Goal: Task Accomplishment & Management: Manage account settings

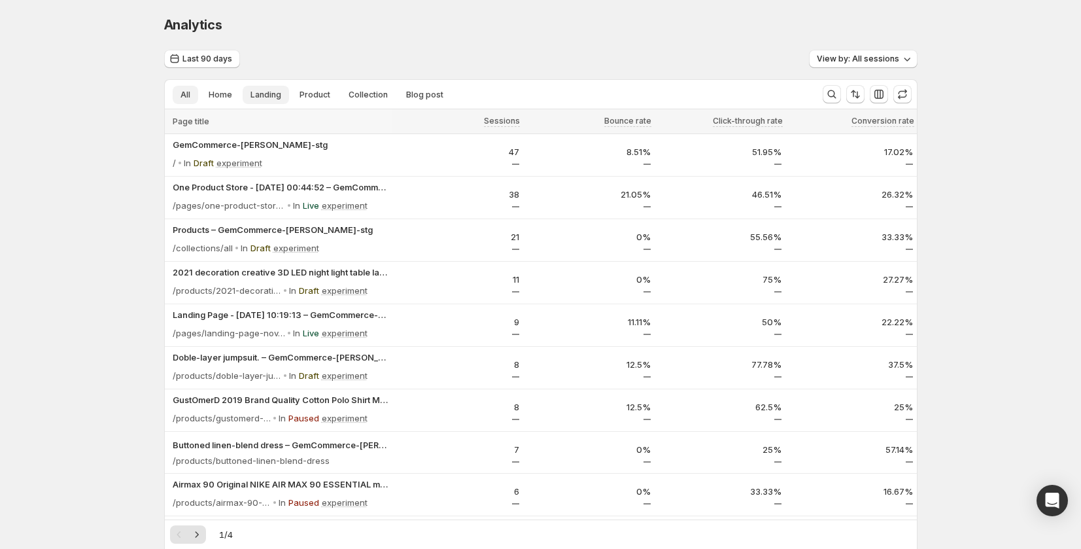
click at [284, 92] on button "Landing" at bounding box center [266, 95] width 46 height 18
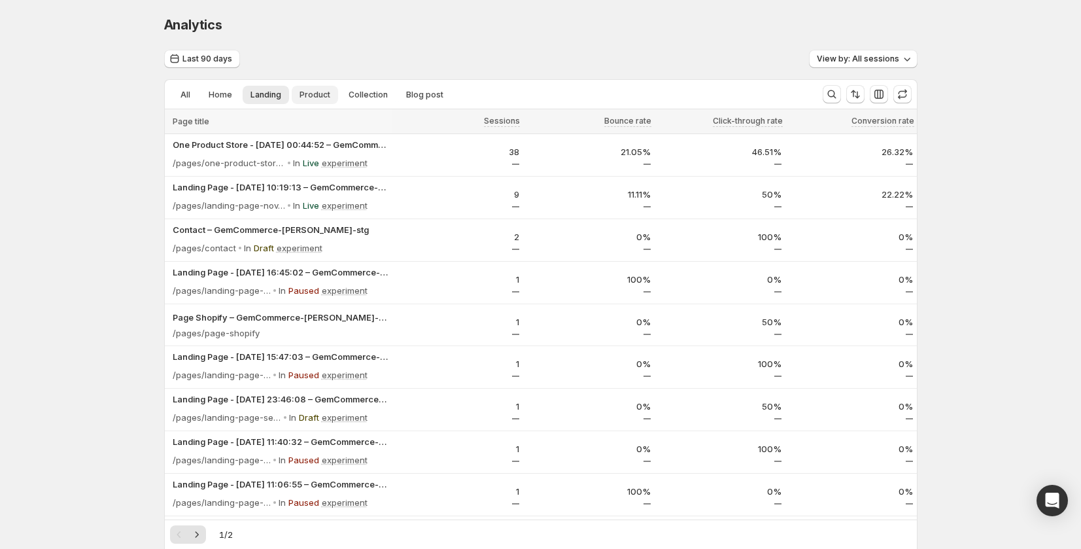
click at [311, 92] on span "Product" at bounding box center [315, 95] width 31 height 10
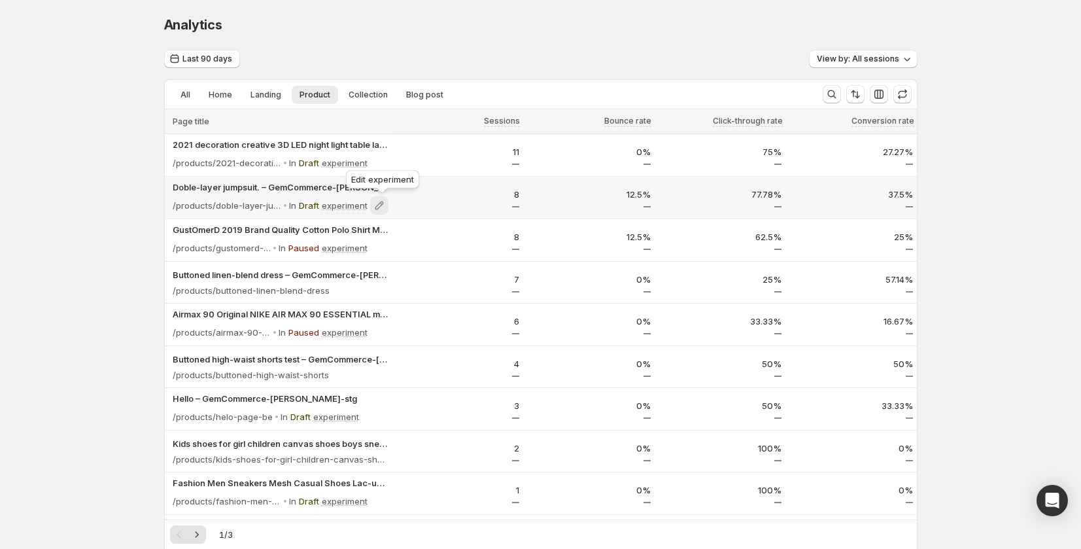
click at [385, 201] on icon at bounding box center [379, 205] width 13 height 13
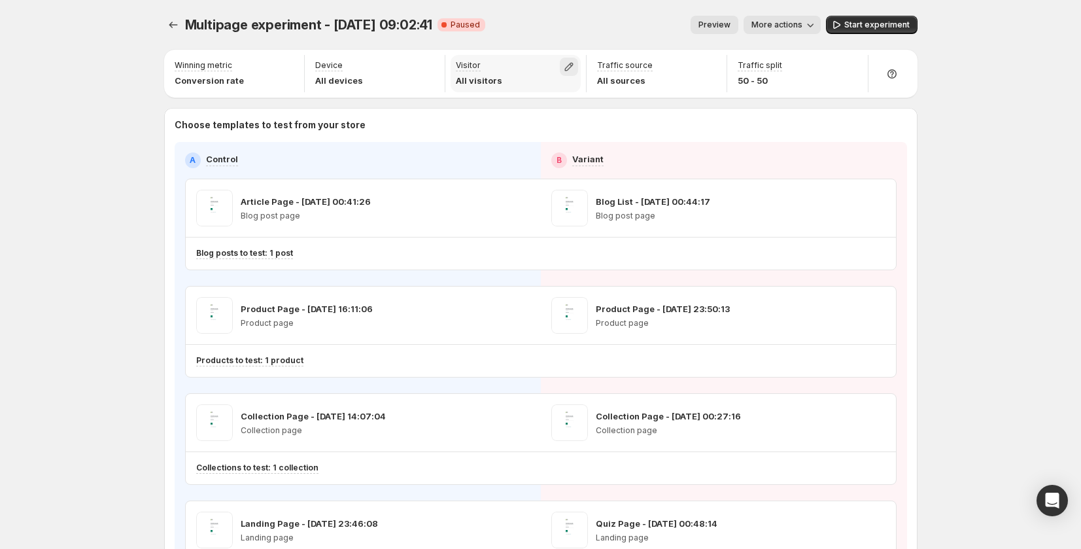
click at [570, 61] on icon "button" at bounding box center [568, 66] width 13 height 13
click at [496, 99] on span "New" at bounding box center [504, 96] width 18 height 10
click at [530, 27] on div "Preview More actions" at bounding box center [658, 25] width 325 height 18
click at [434, 64] on icon "button" at bounding box center [427, 66] width 13 height 13
click at [358, 92] on span "Desktop" at bounding box center [370, 96] width 33 height 10
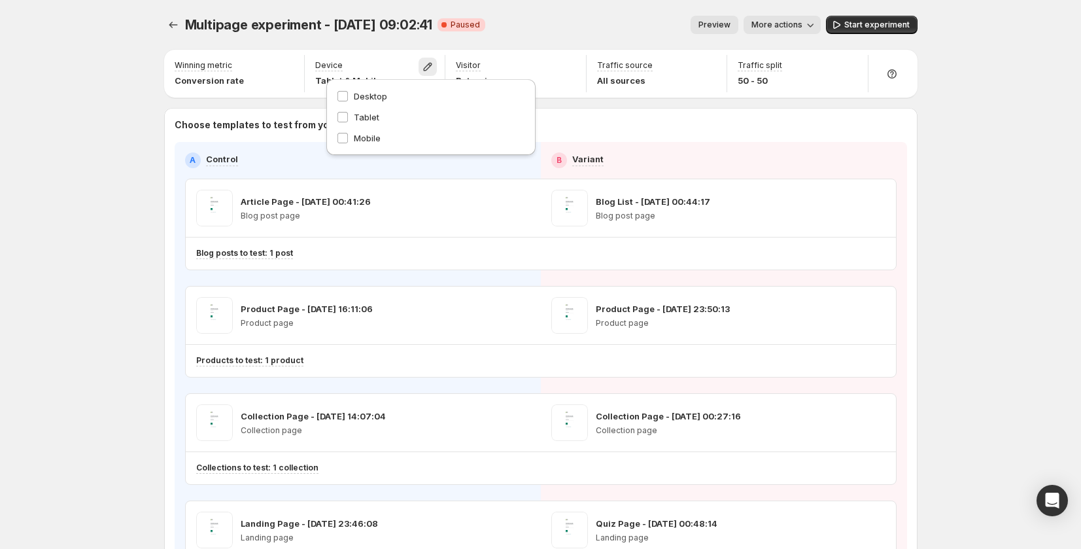
click at [547, 3] on div "Multipage experiment - Sep 3, 09:02:41. This page is ready Multipage experiment…" at bounding box center [540, 25] width 753 height 50
click at [299, 62] on div at bounding box center [290, 68] width 18 height 16
click at [291, 63] on icon "button" at bounding box center [287, 67] width 9 height 9
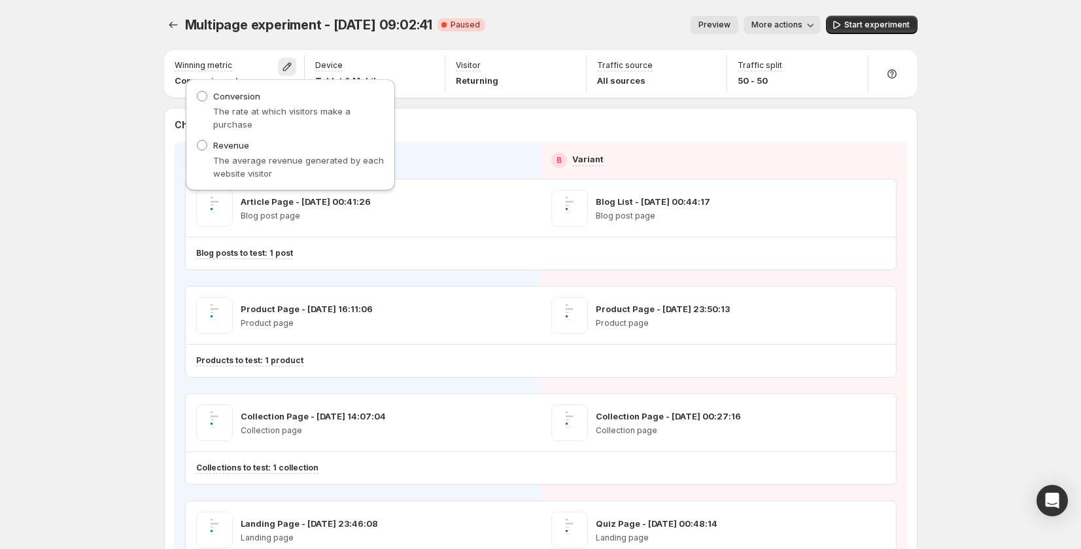
click at [561, 46] on div "Multipage experiment - Sep 3, 09:02:41. This page is ready Multipage experiment…" at bounding box center [540, 25] width 753 height 50
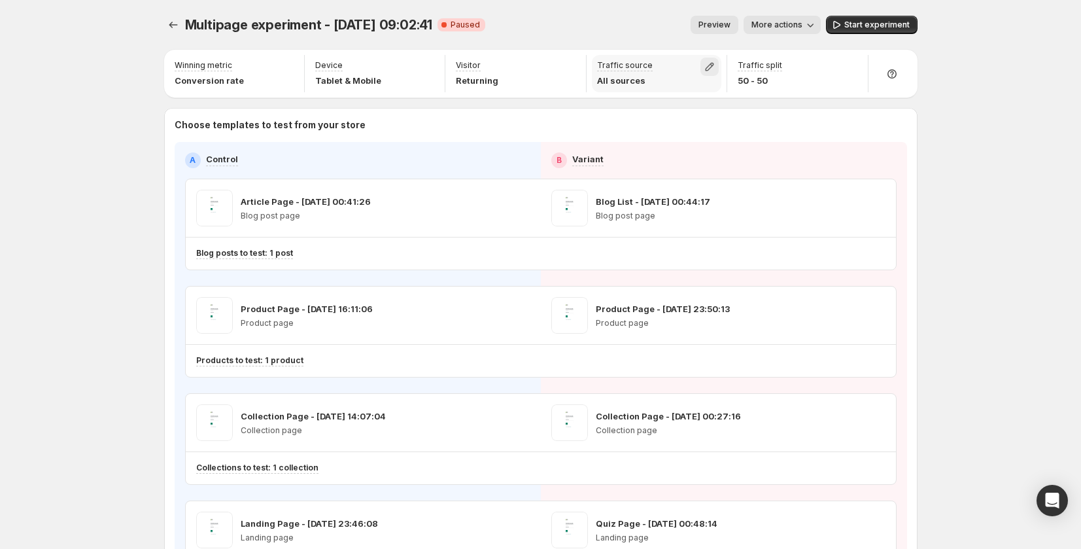
click at [708, 65] on icon "button" at bounding box center [709, 66] width 13 height 13
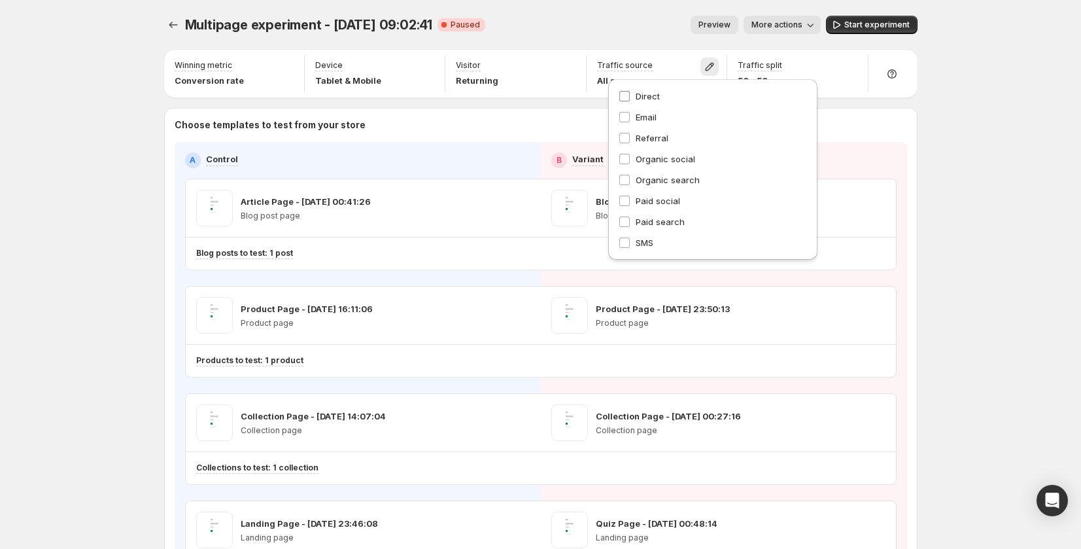
click at [667, 99] on label "Direct" at bounding box center [713, 96] width 188 height 13
click at [642, 118] on span "Email" at bounding box center [646, 117] width 21 height 10
click at [643, 19] on div "Preview More actions" at bounding box center [658, 25] width 325 height 18
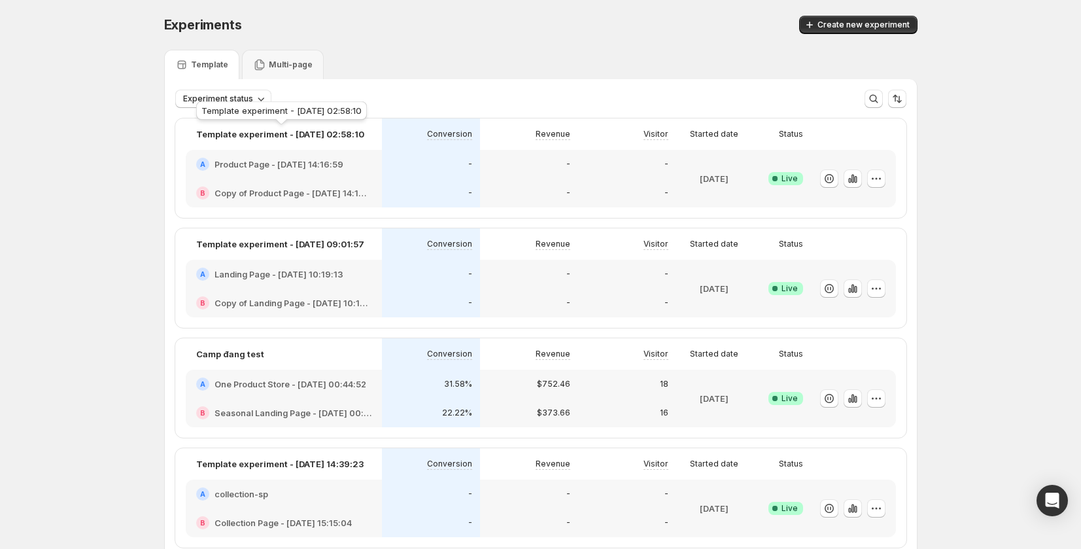
click at [296, 58] on div "Multi-page" at bounding box center [283, 64] width 60 height 13
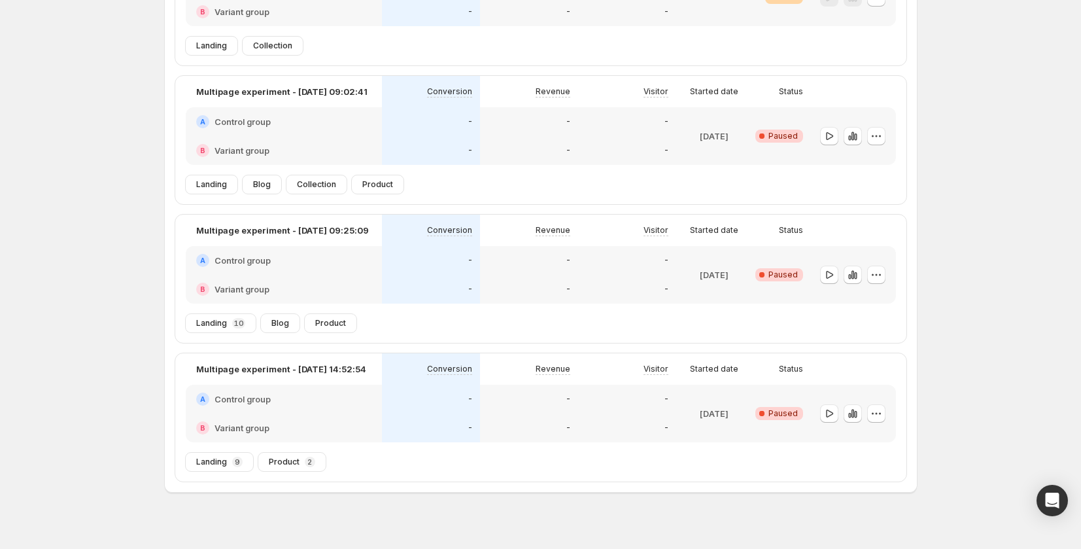
scroll to position [183, 0]
click at [326, 269] on div "A Control group" at bounding box center [284, 258] width 196 height 29
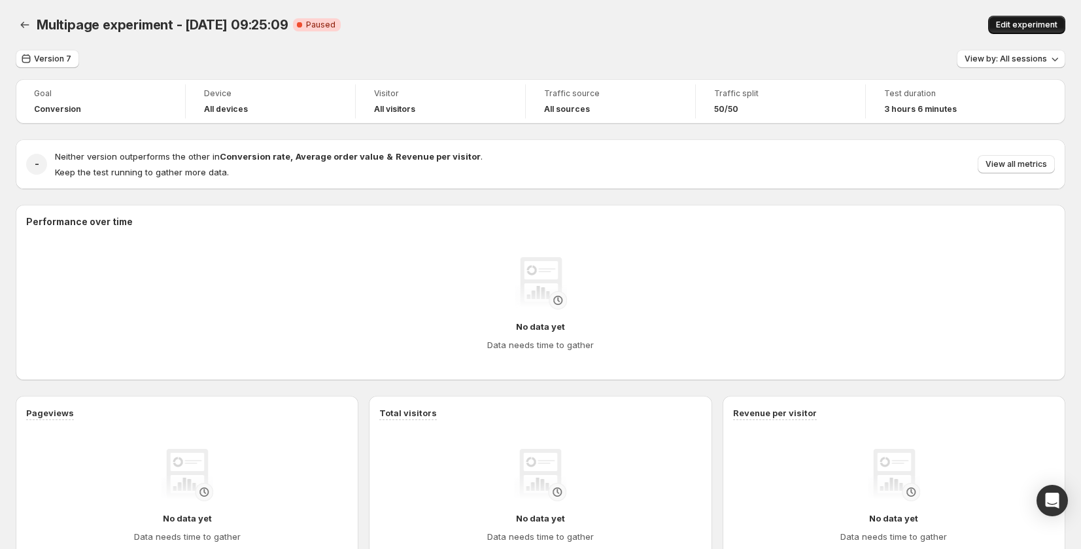
click at [1012, 21] on span "Edit experiment" at bounding box center [1026, 25] width 61 height 10
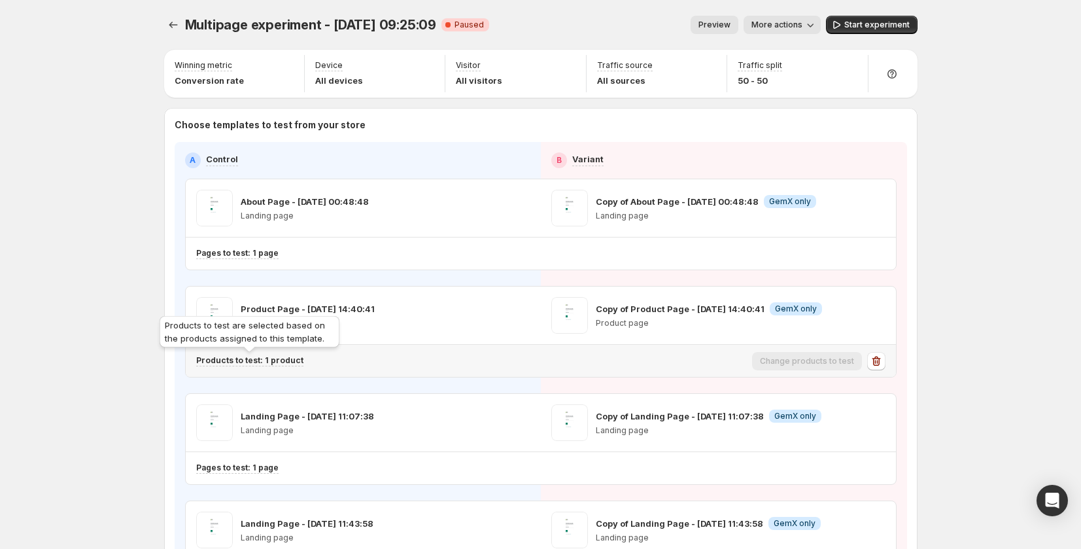
click at [284, 360] on p "Products to test: 1 product" at bounding box center [249, 360] width 107 height 10
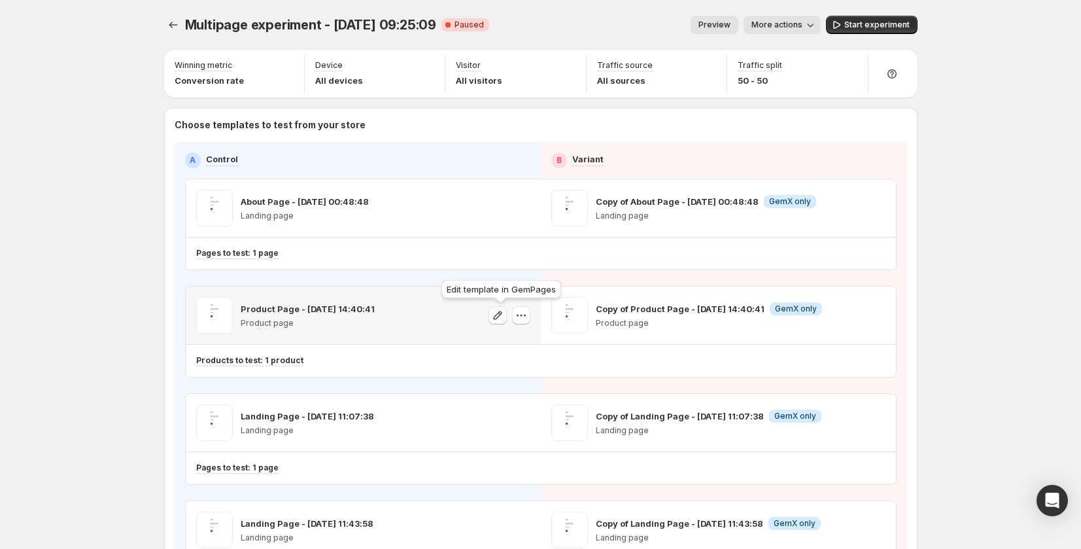
click at [504, 315] on icon "button" at bounding box center [497, 315] width 13 height 13
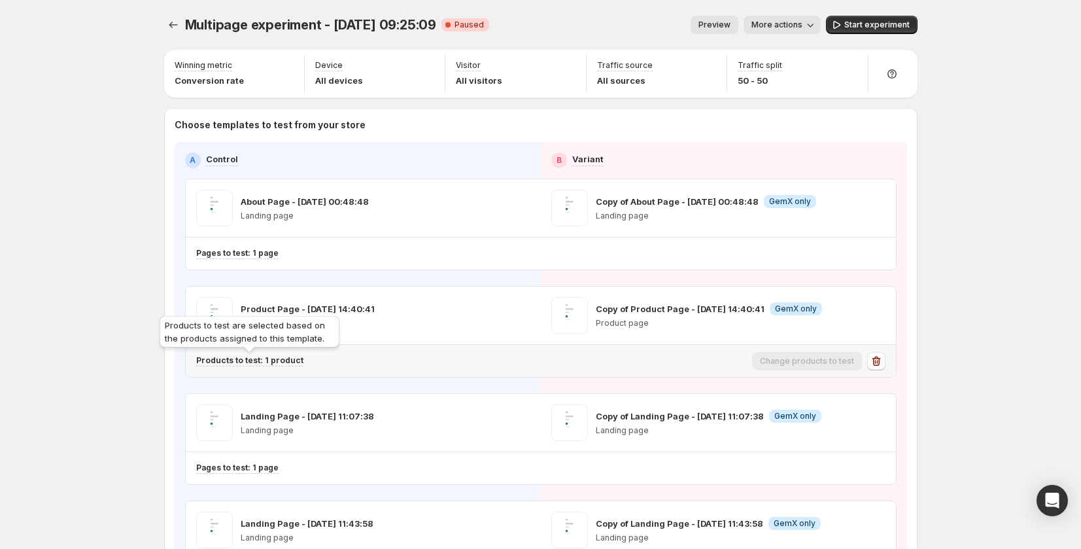
click at [281, 357] on p "Products to test: 1 product" at bounding box center [249, 360] width 107 height 10
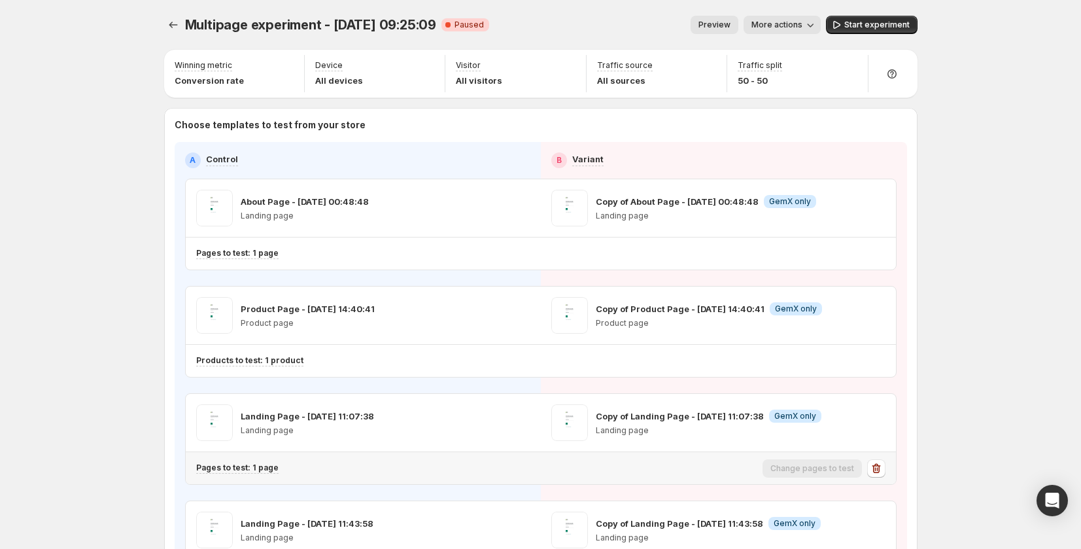
scroll to position [3, 0]
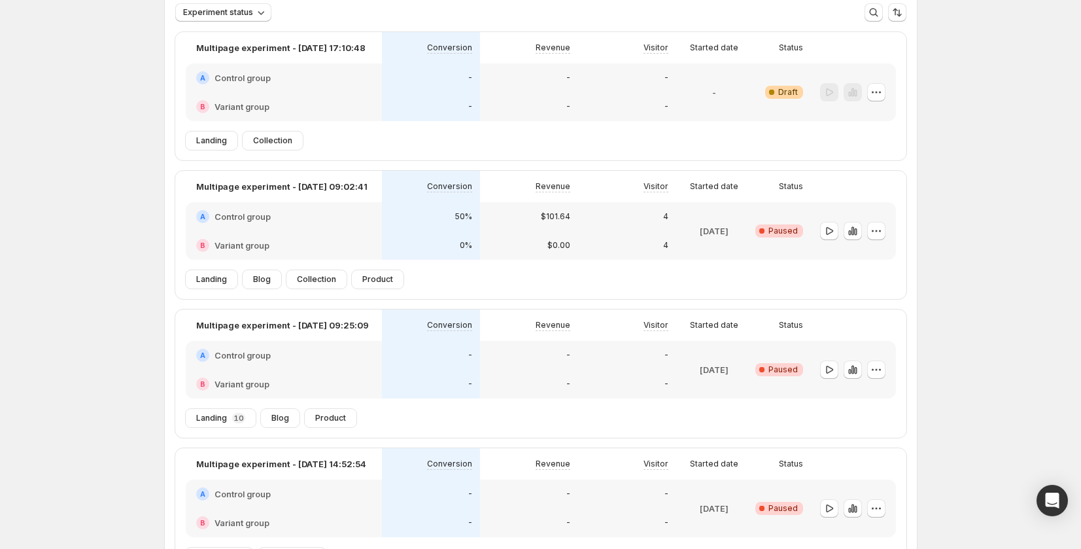
scroll to position [87, 0]
click at [880, 369] on icon "button" at bounding box center [876, 368] width 13 height 13
click at [1006, 293] on div "Experiments. This page is ready Experiments Create new experiment Template Mult…" at bounding box center [540, 285] width 1081 height 744
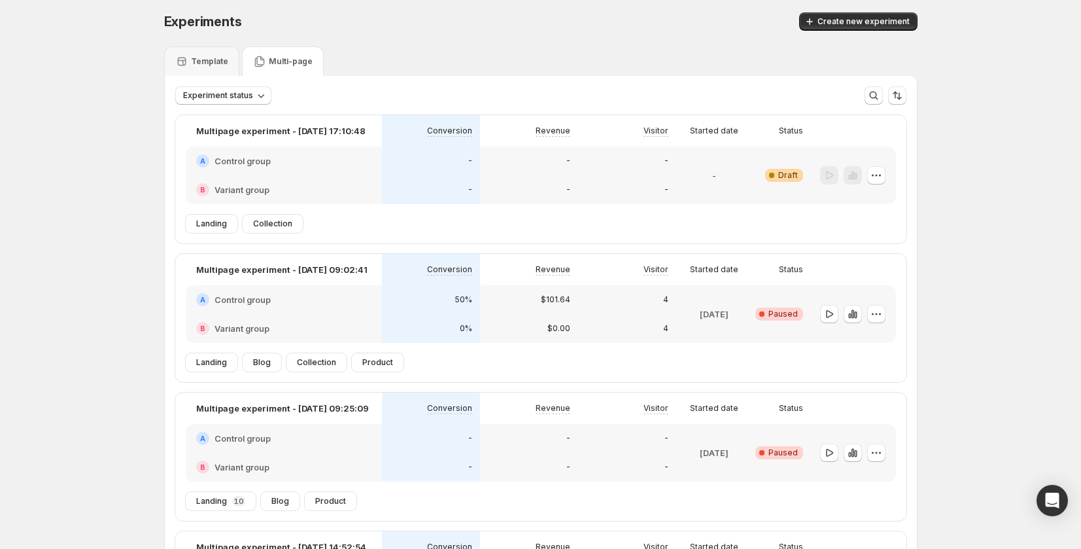
scroll to position [0, 0]
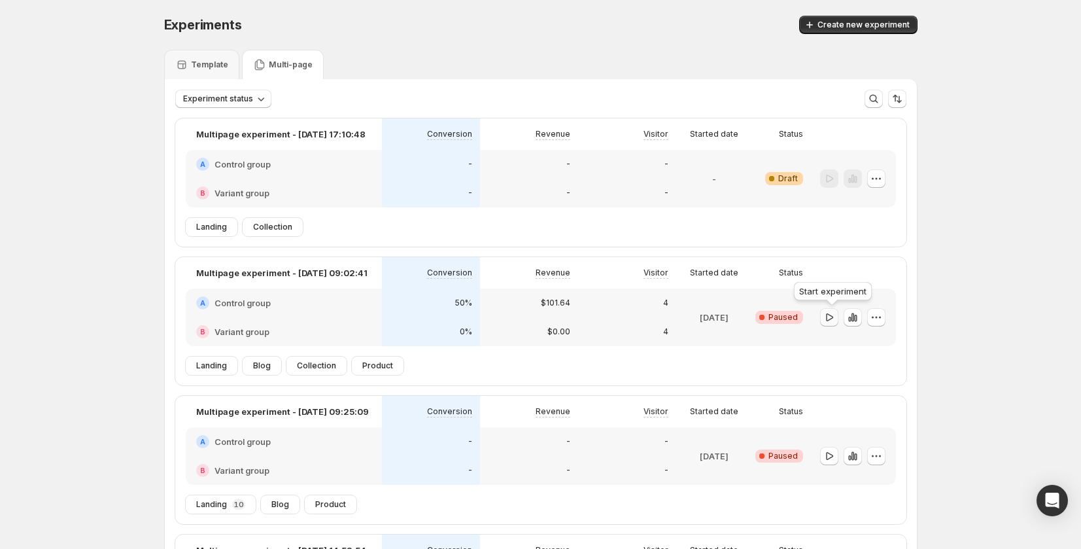
click at [828, 321] on icon "button" at bounding box center [829, 317] width 13 height 13
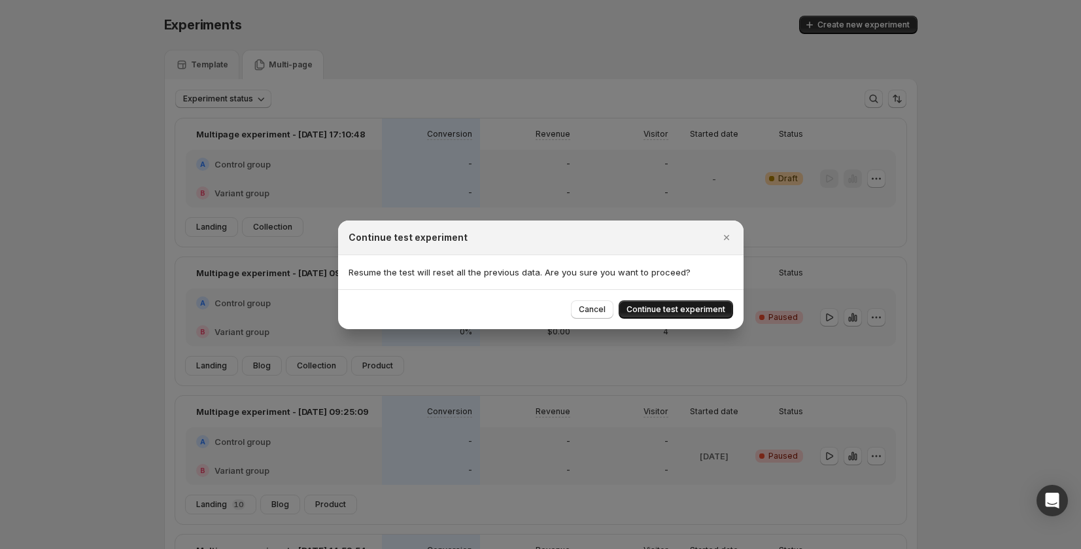
click at [708, 315] on button "Continue test experiment" at bounding box center [676, 309] width 114 height 18
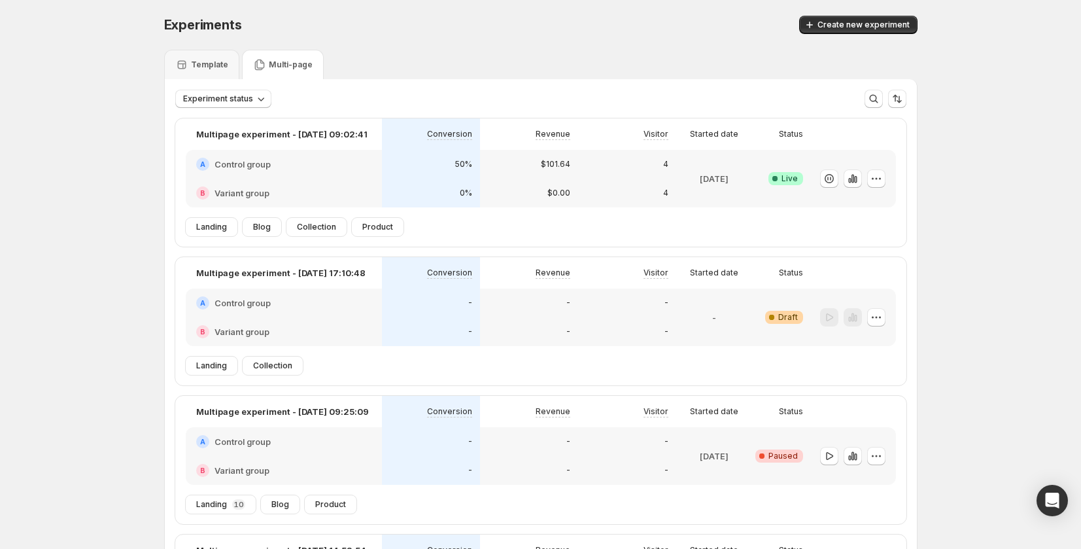
click at [944, 252] on div "Experiments. This page is ready Experiments Create new experiment Template Mult…" at bounding box center [540, 372] width 1081 height 744
click at [883, 178] on icon "button" at bounding box center [876, 178] width 13 height 13
click at [866, 205] on span "Edit" at bounding box center [891, 205] width 137 height 13
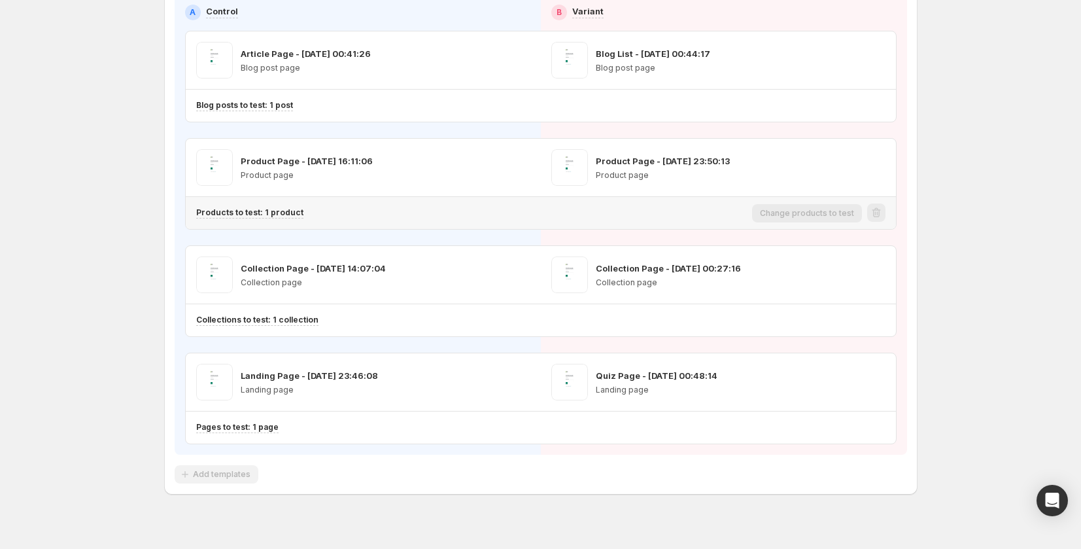
scroll to position [126, 0]
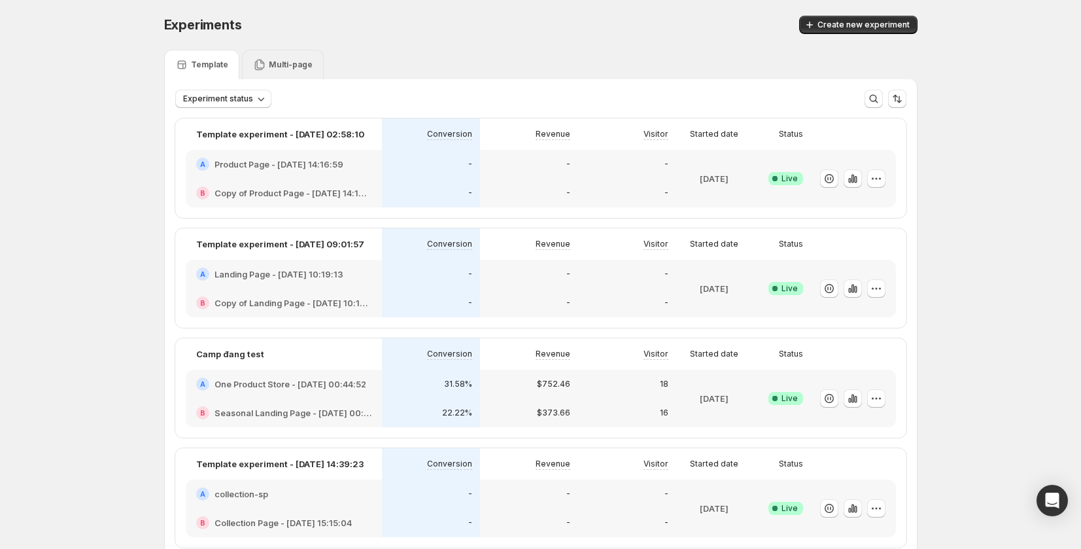
click at [300, 70] on div "Multi-page" at bounding box center [283, 64] width 60 height 13
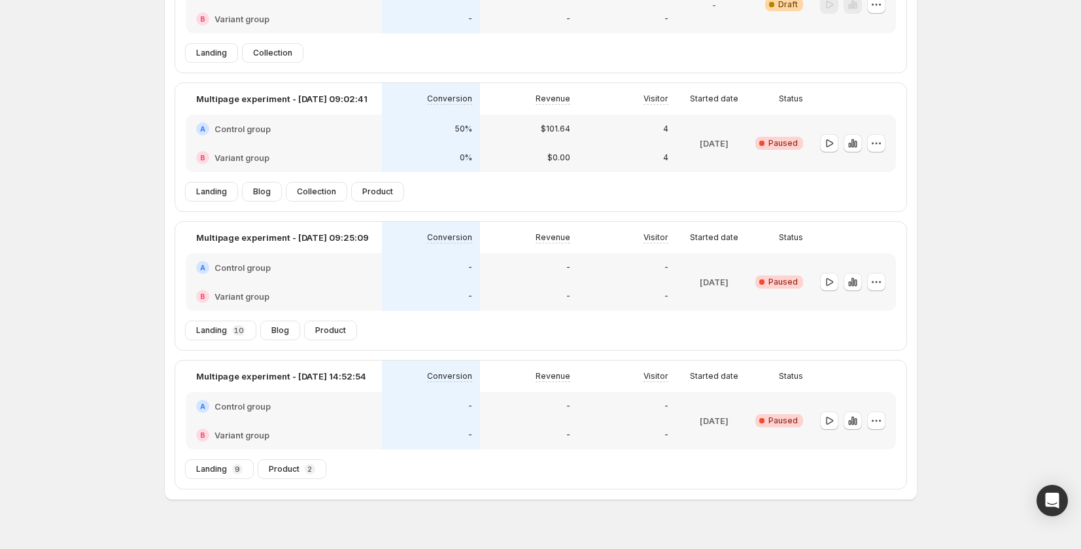
scroll to position [196, 0]
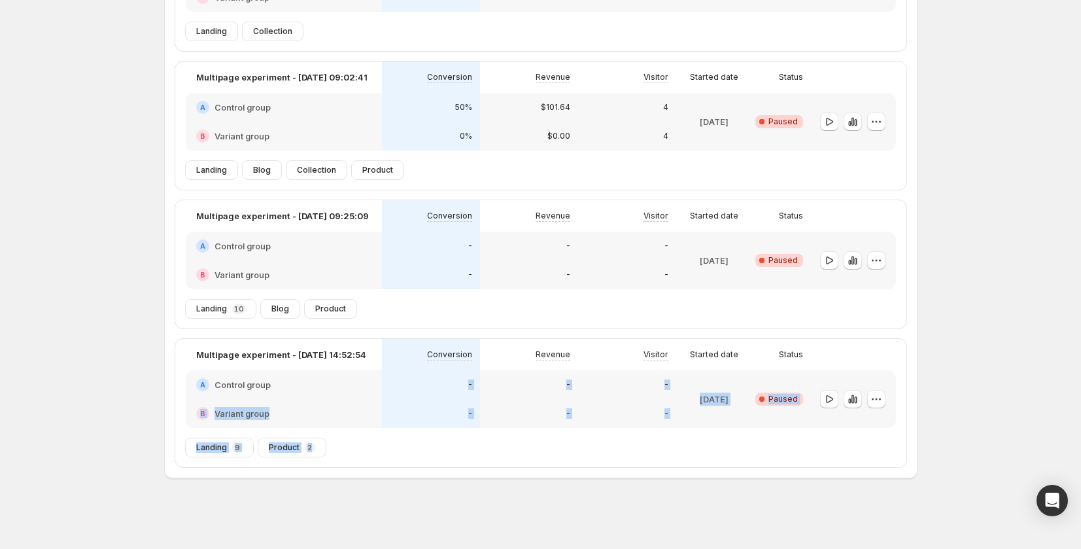
drag, startPoint x: 329, startPoint y: 385, endPoint x: 838, endPoint y: 448, distance: 512.7
click at [821, 448] on div "Multipage experiment - [DATE] 14:52:54 Conversion Revenue Visitor Started date …" at bounding box center [540, 403] width 731 height 128
click at [882, 402] on icon "button" at bounding box center [876, 398] width 13 height 13
click at [874, 422] on span "Edit" at bounding box center [888, 425] width 63 height 13
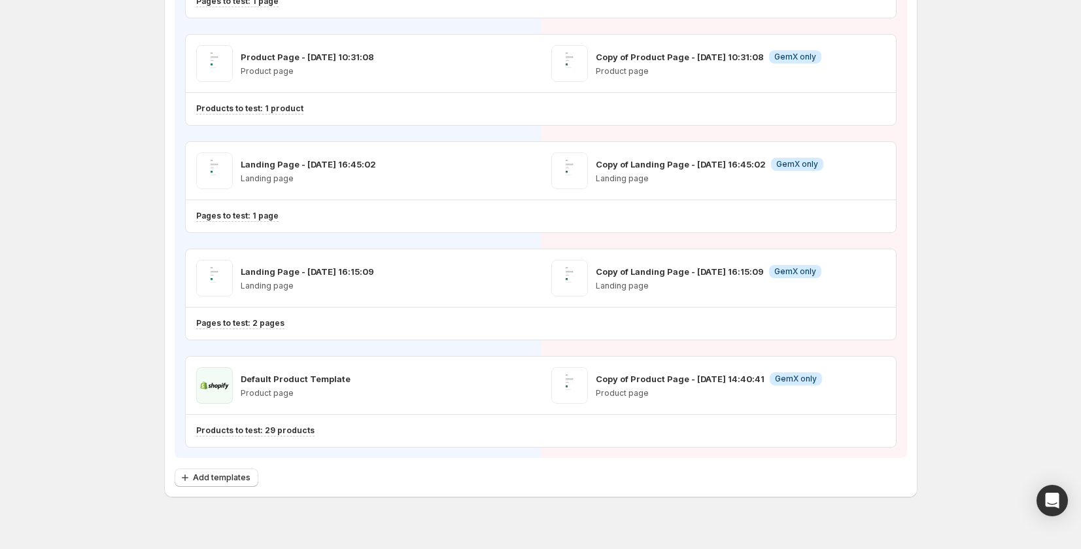
scroll to position [914, 0]
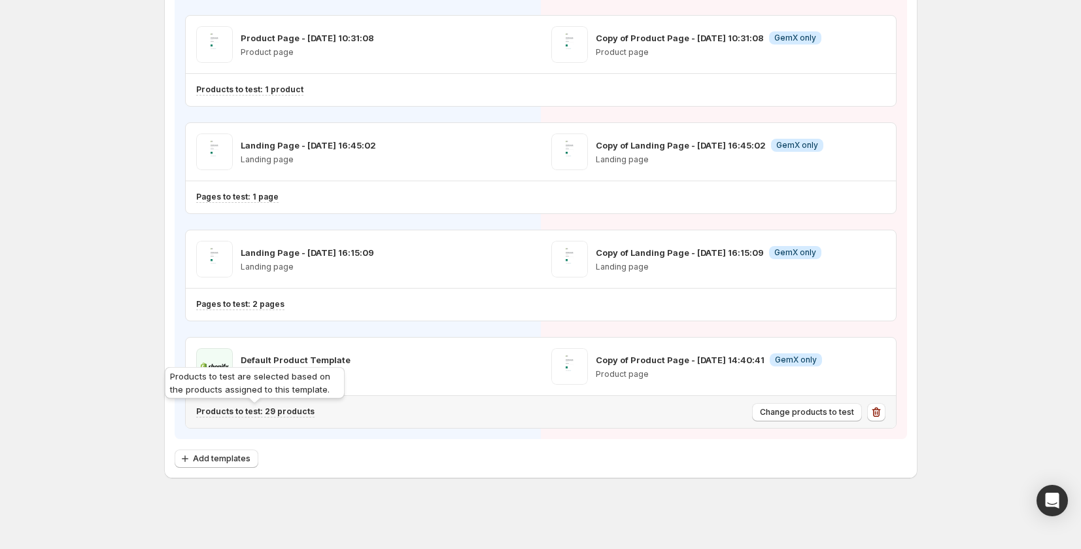
click at [295, 409] on p "Products to test: 29 products" at bounding box center [255, 411] width 118 height 10
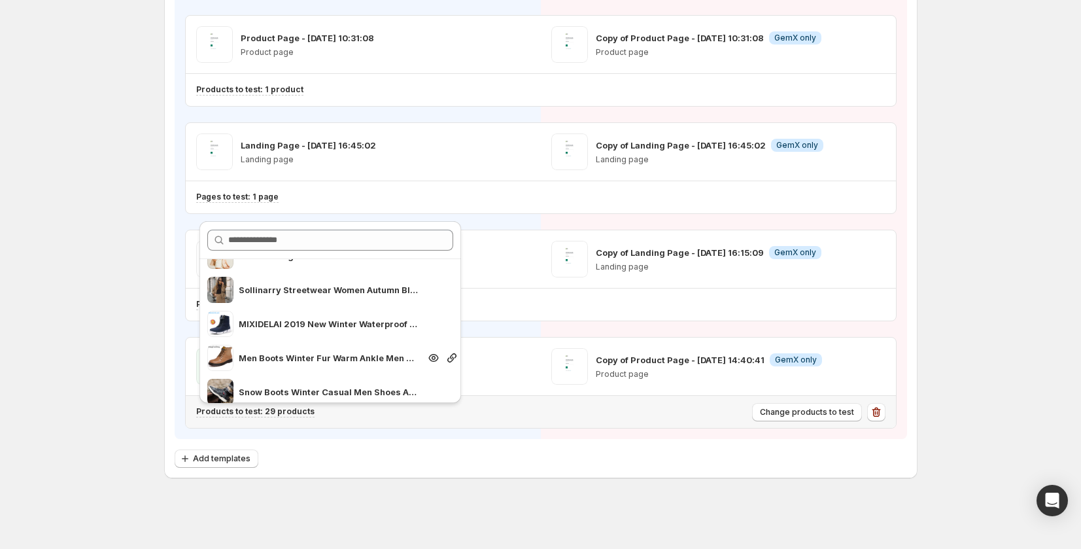
scroll to position [169, 0]
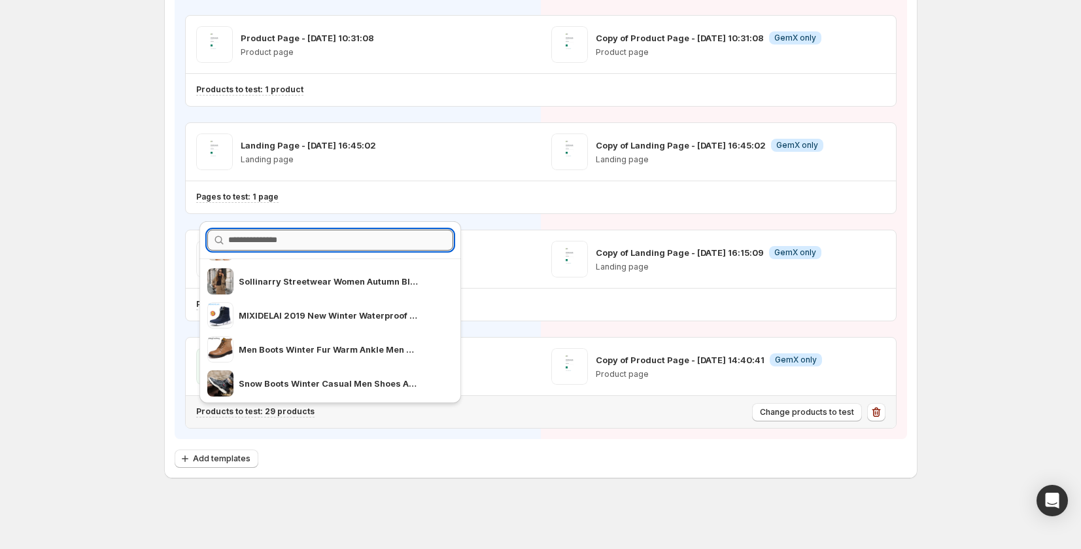
click at [315, 245] on input "text" at bounding box center [340, 240] width 225 height 21
type input "*"
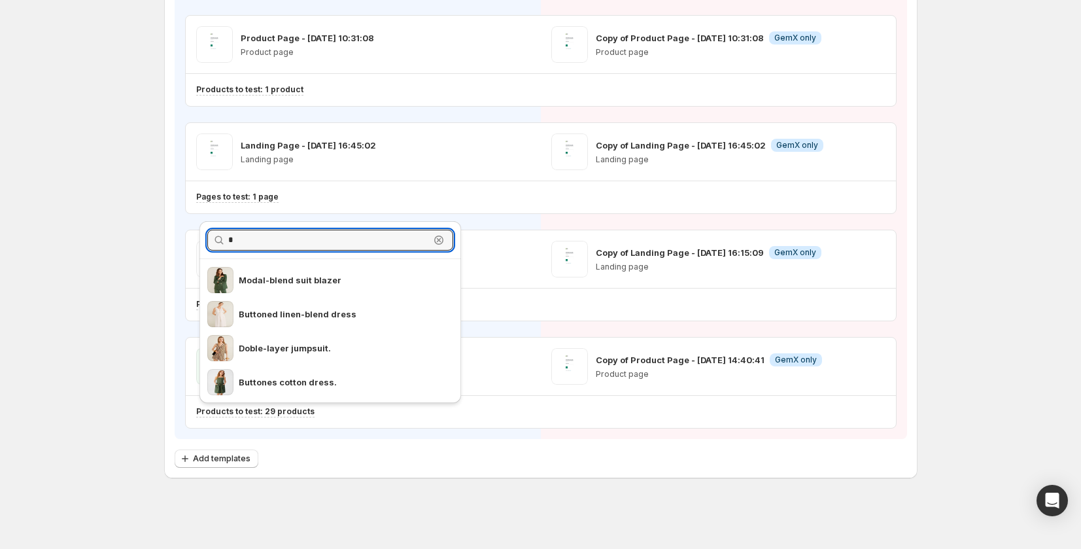
type input "*"
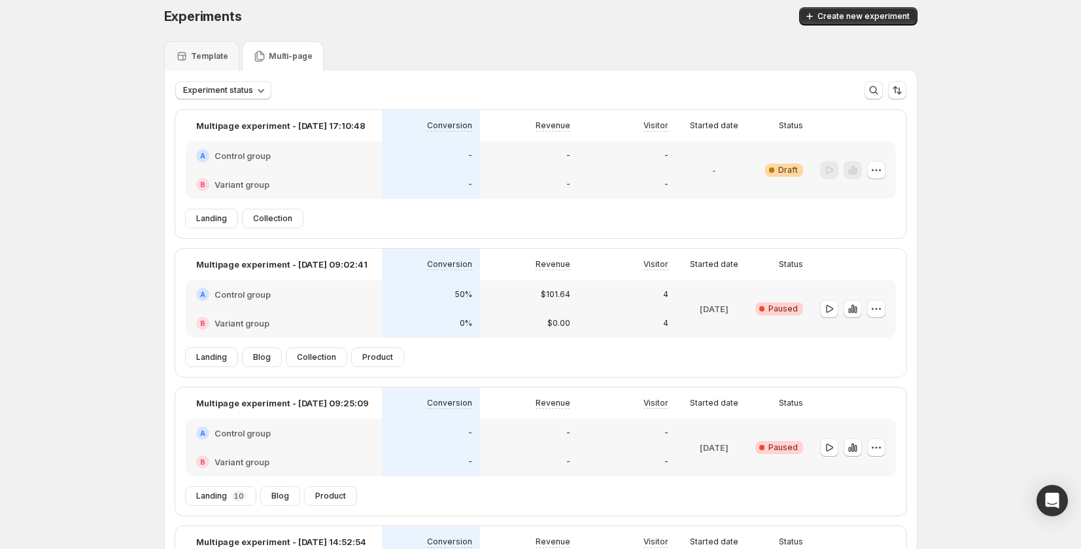
scroll to position [9, 0]
click at [878, 311] on icon "button" at bounding box center [876, 307] width 13 height 13
drag, startPoint x: 874, startPoint y: 330, endPoint x: 1019, endPoint y: 323, distance: 144.7
click at [1018, 325] on div "Experiments. This page is ready Experiments Create new experiment Template Mult…" at bounding box center [540, 363] width 1081 height 744
click at [878, 309] on icon "button" at bounding box center [876, 307] width 13 height 13
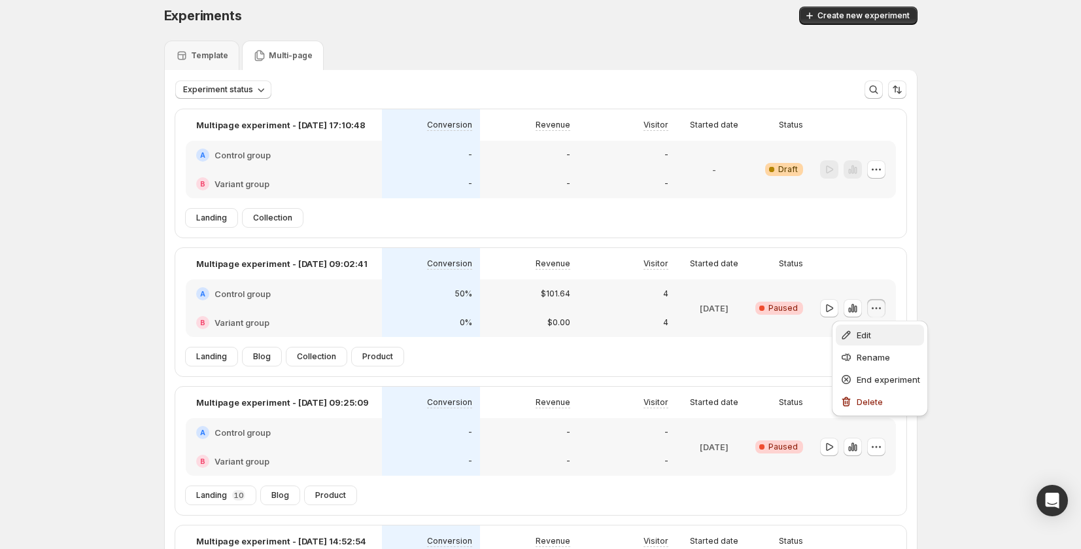
click at [869, 334] on span "Edit" at bounding box center [864, 335] width 14 height 10
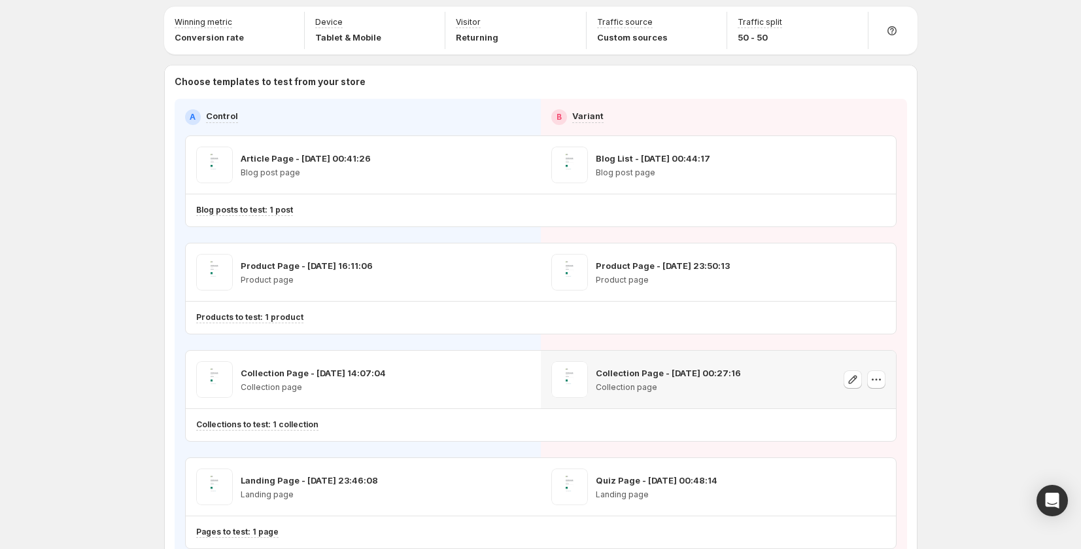
scroll to position [26, 0]
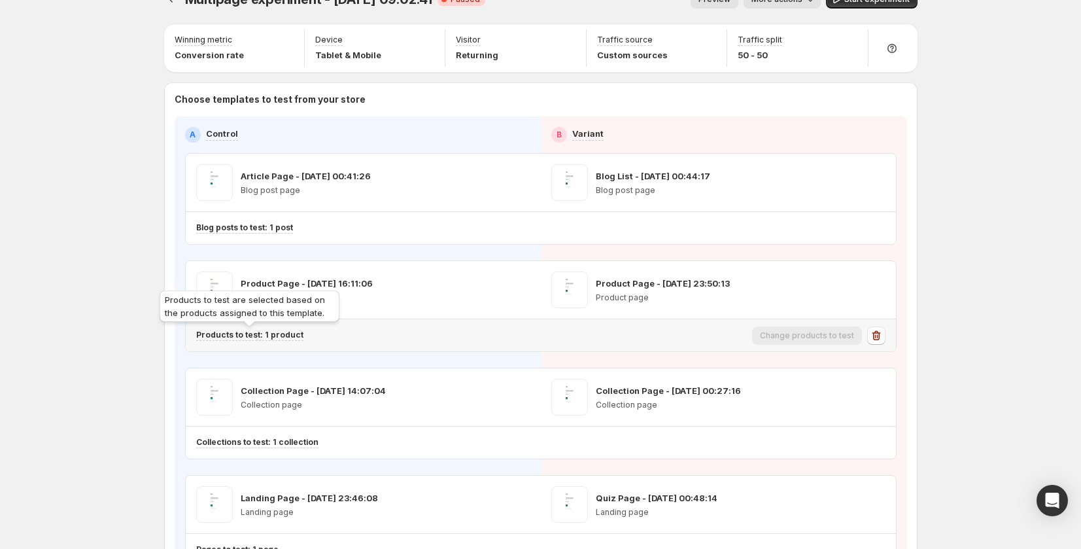
click at [277, 332] on p "Products to test: 1 product" at bounding box center [249, 335] width 107 height 10
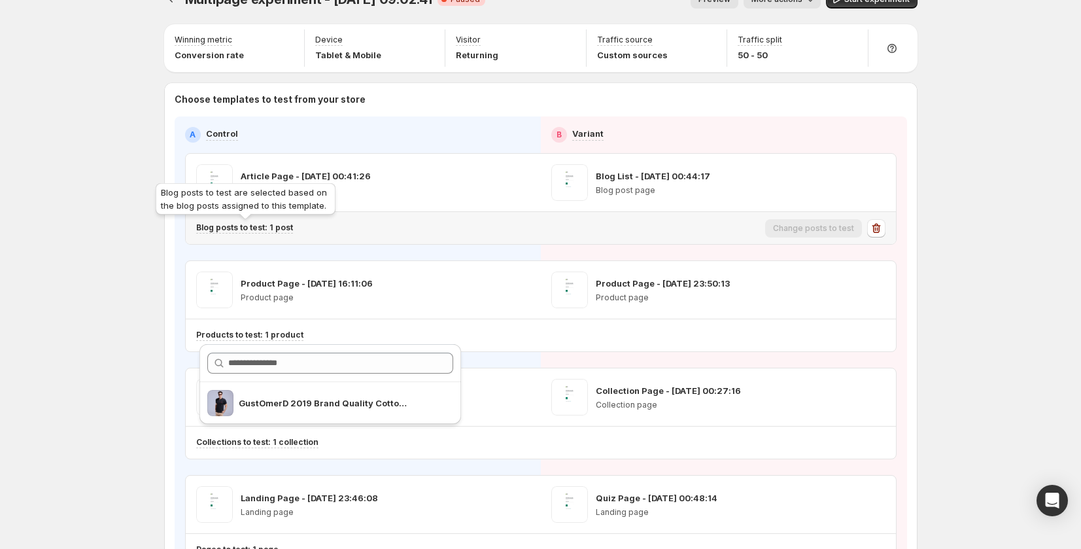
click at [278, 231] on p "Blog posts to test: 1 post" at bounding box center [244, 227] width 97 height 10
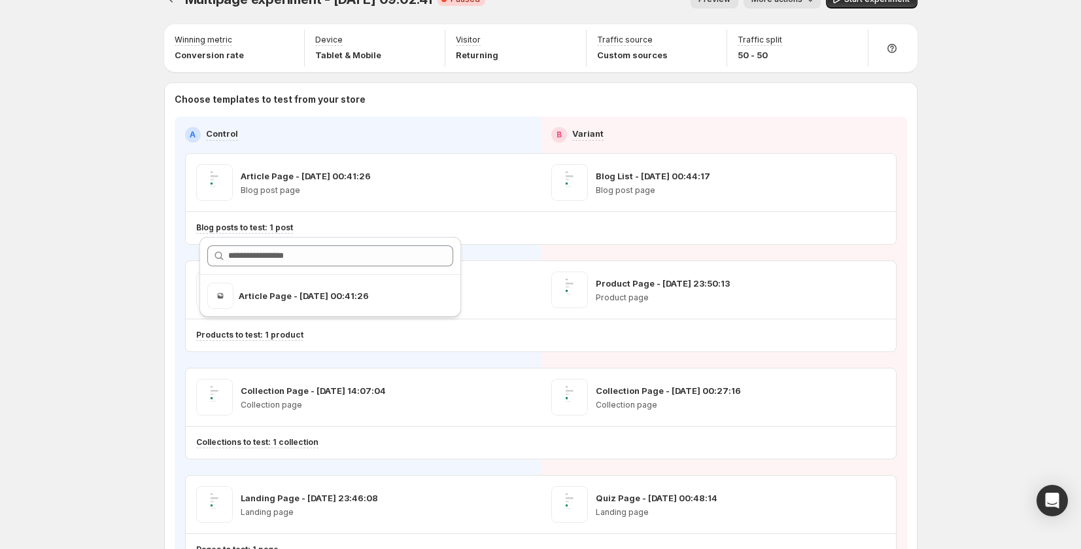
click at [134, 252] on div "Multipage experiment - [DATE] 09:02:41. This page is ready Multipage experiment…" at bounding box center [540, 330] width 1081 height 712
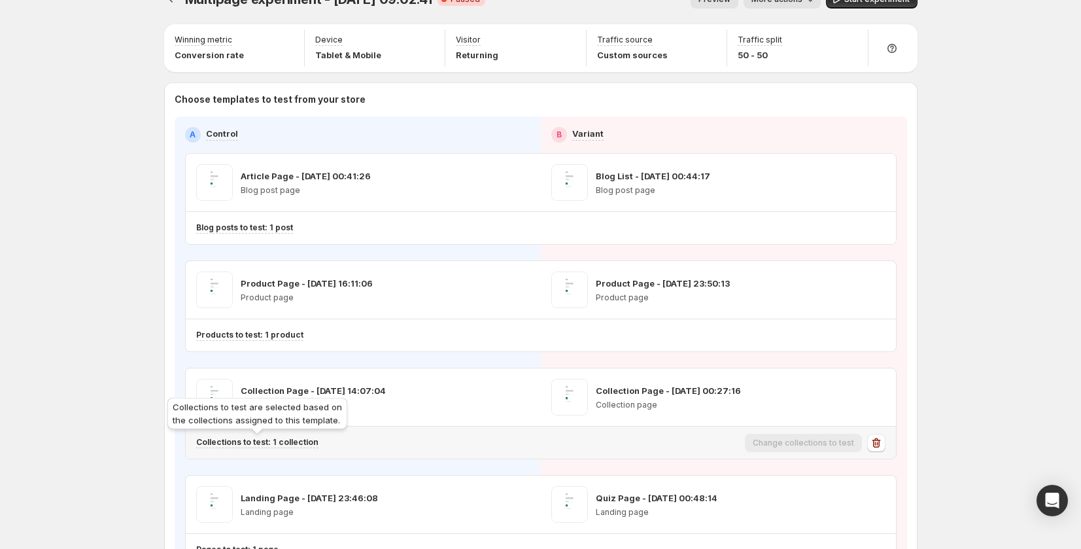
click at [305, 439] on p "Collections to test: 1 collection" at bounding box center [257, 442] width 122 height 10
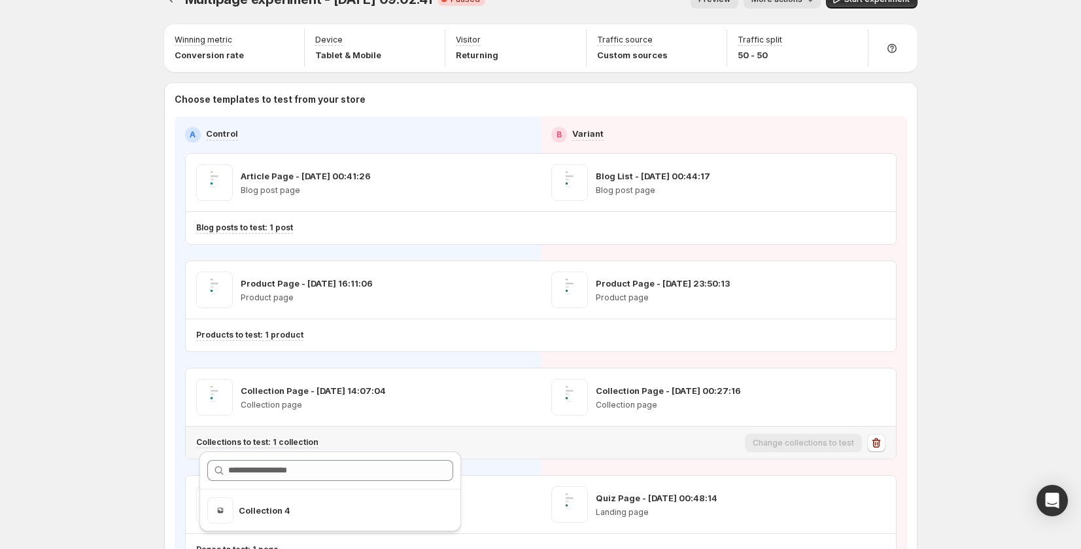
click at [119, 439] on div "Multipage experiment - [DATE] 09:02:41. This page is ready Multipage experiment…" at bounding box center [540, 330] width 1081 height 712
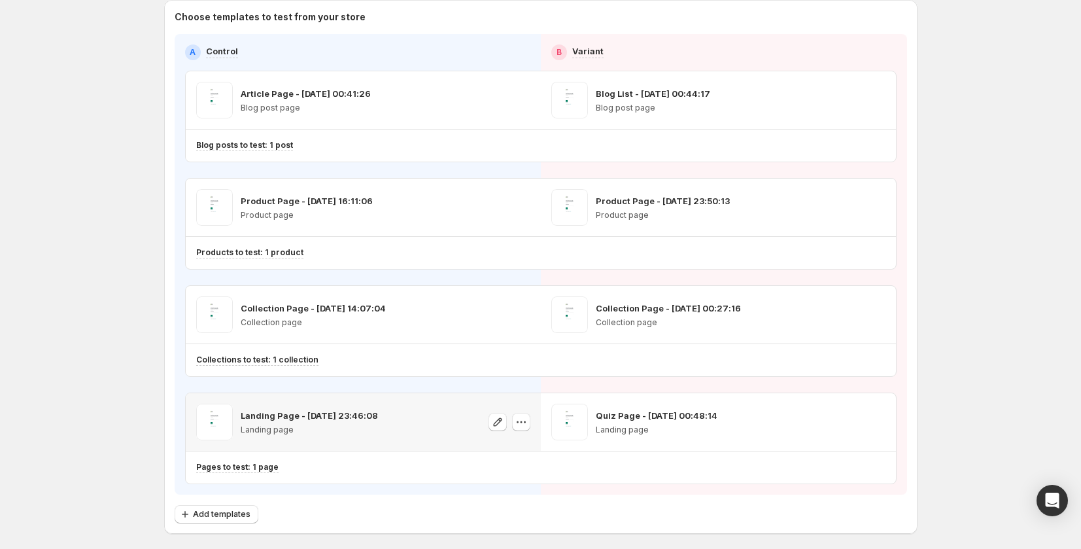
scroll to position [109, 0]
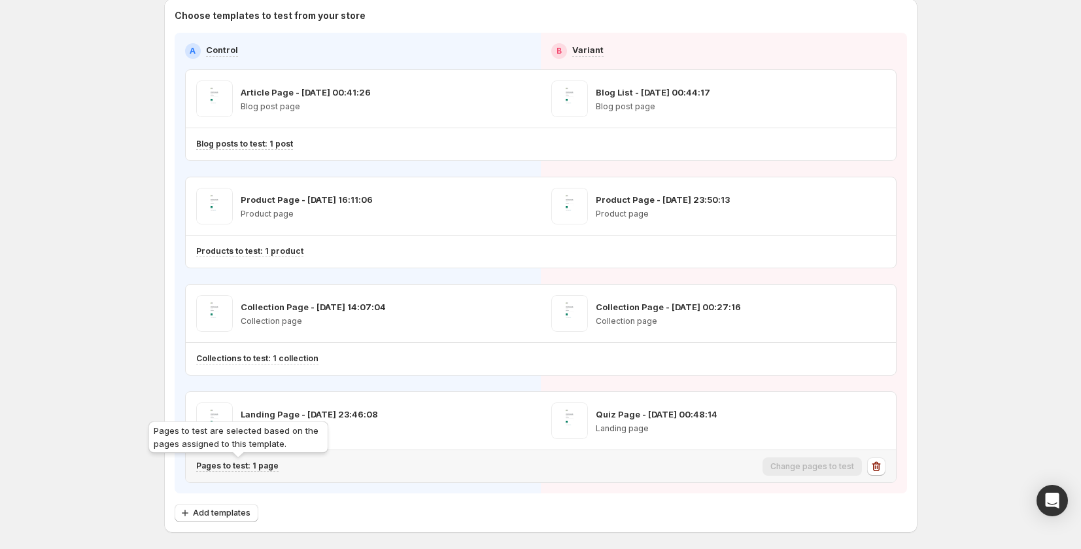
click at [245, 463] on p "Pages to test: 1 page" at bounding box center [237, 465] width 82 height 10
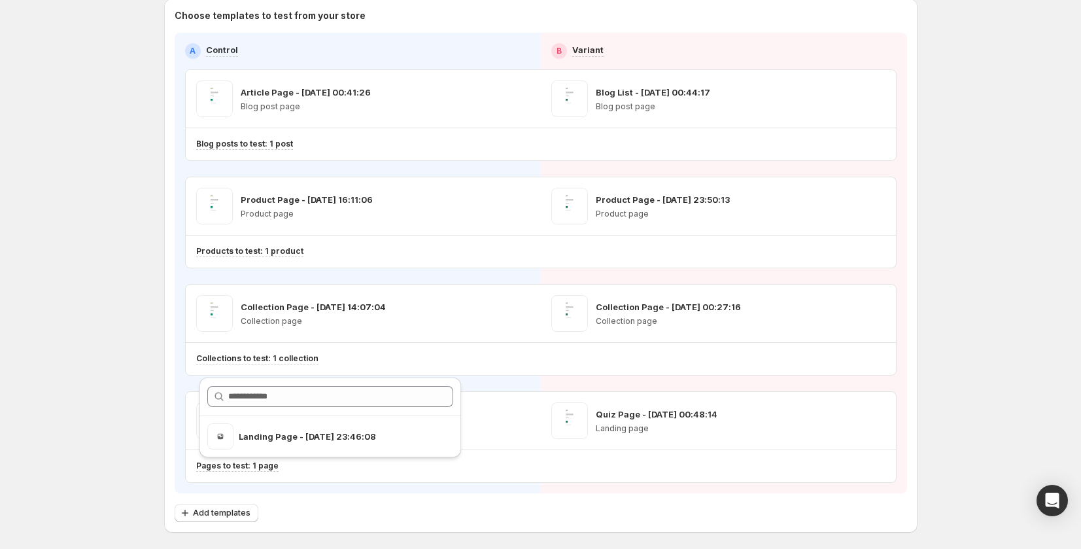
click at [150, 456] on div "Multipage experiment - [DATE] 09:02:41. This page is ready Multipage experiment…" at bounding box center [540, 247] width 1081 height 712
